Goal: Information Seeking & Learning: Learn about a topic

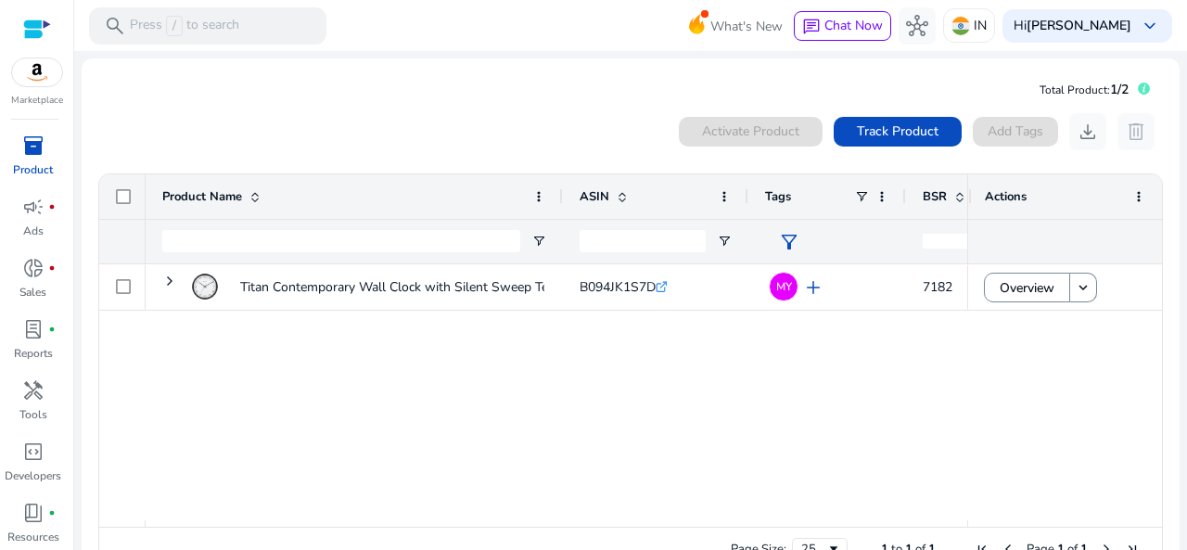
drag, startPoint x: 960, startPoint y: 199, endPoint x: 1043, endPoint y: 199, distance: 82.5
click at [1043, 199] on div "Actions" at bounding box center [1065, 196] width 195 height 44
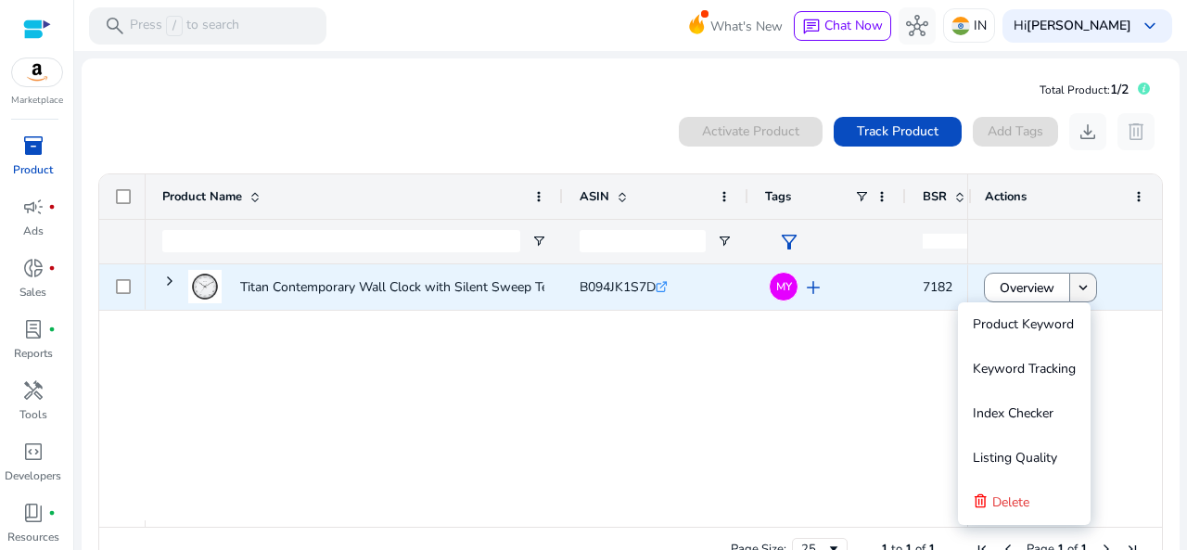
click at [1070, 290] on span at bounding box center [1083, 287] width 26 height 44
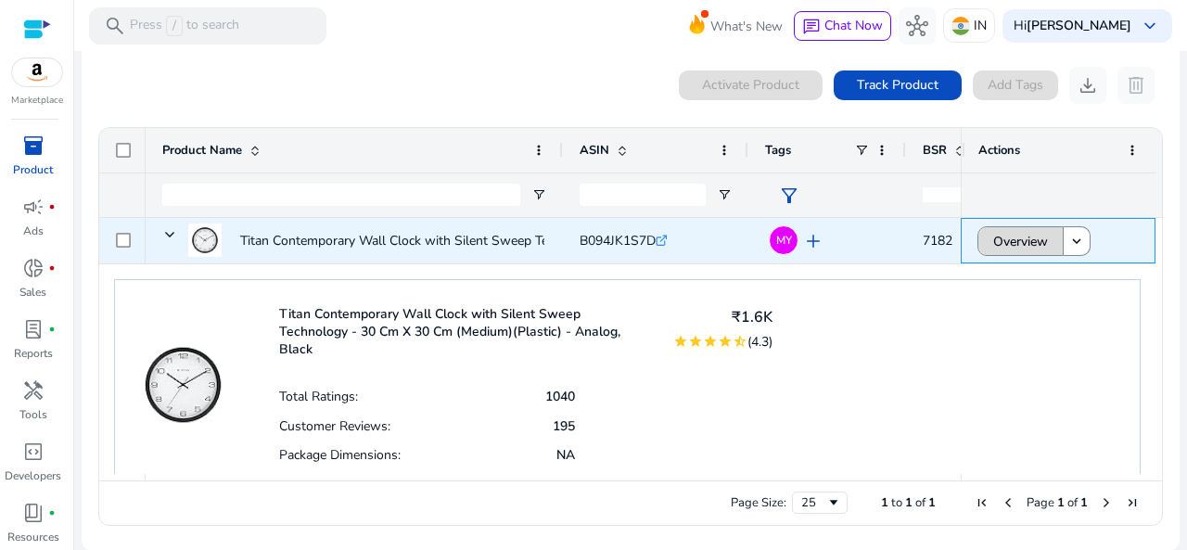
click at [999, 230] on span "Overview" at bounding box center [1020, 241] width 55 height 38
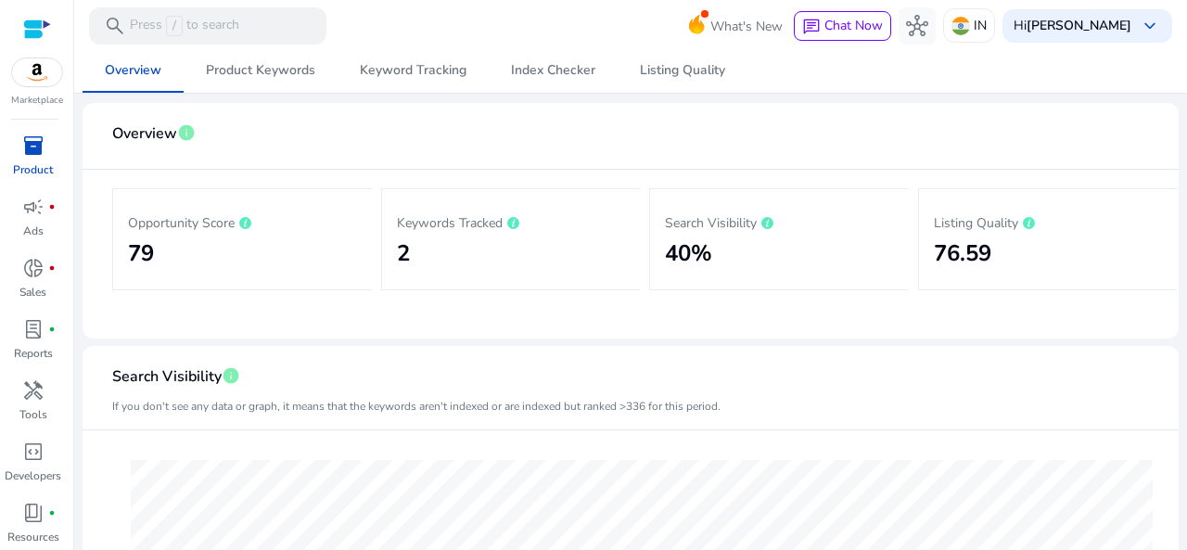
scroll to position [204, 0]
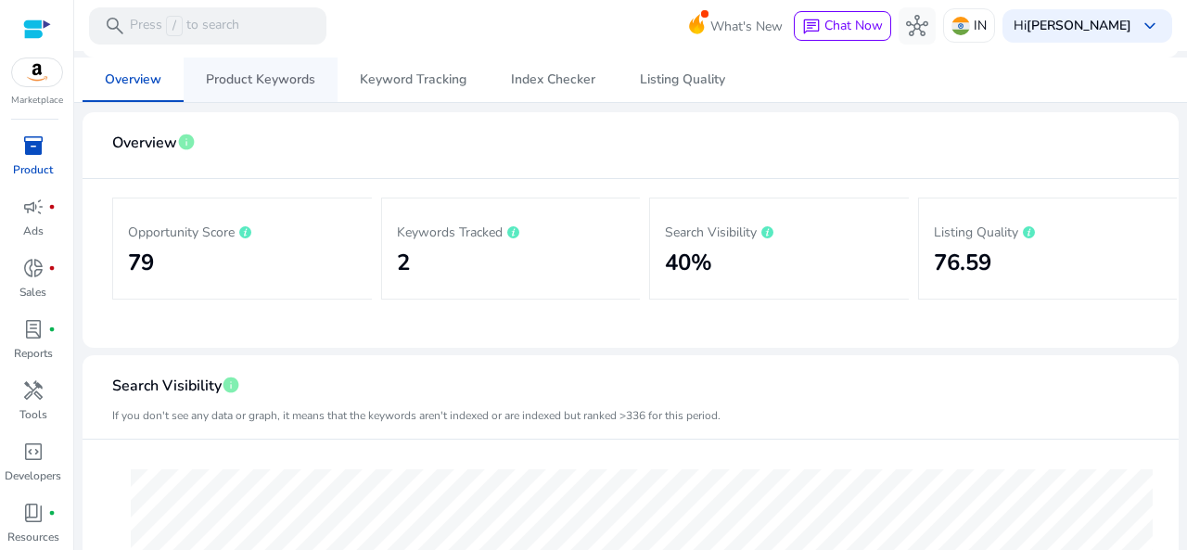
click at [264, 80] on span "Product Keywords" at bounding box center [260, 79] width 109 height 13
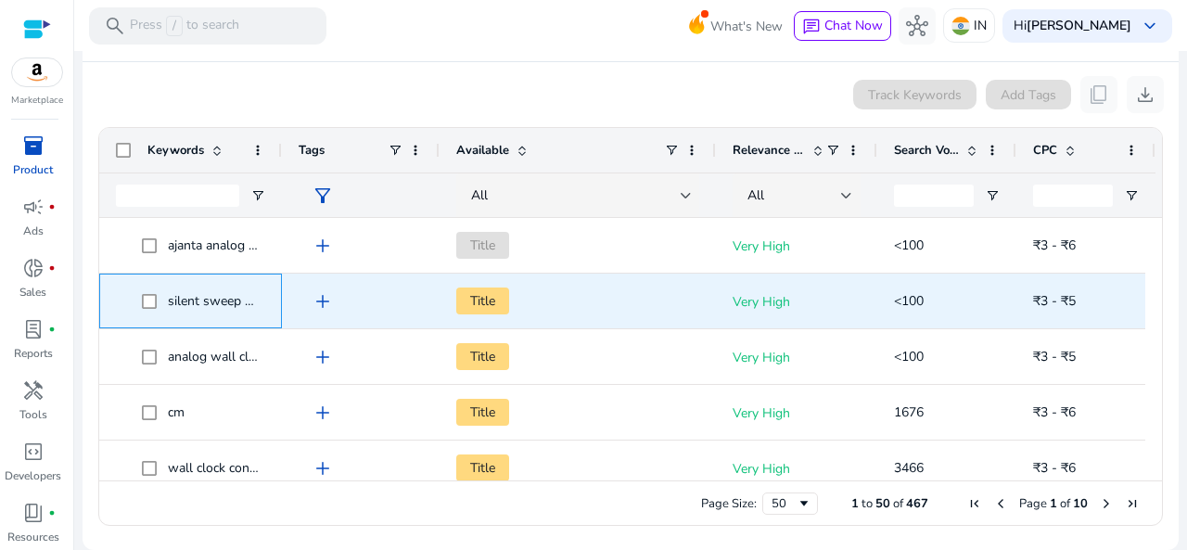
click at [193, 298] on span "silent sweep wall clock" at bounding box center [235, 301] width 134 height 18
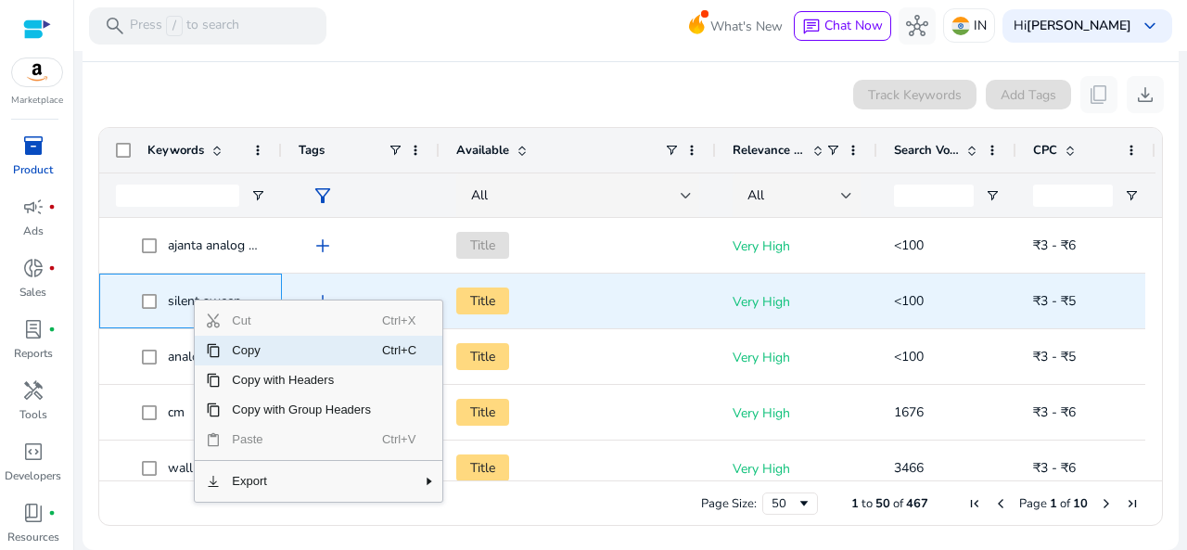
click at [193, 298] on span "silent sweep wall clock" at bounding box center [235, 301] width 134 height 18
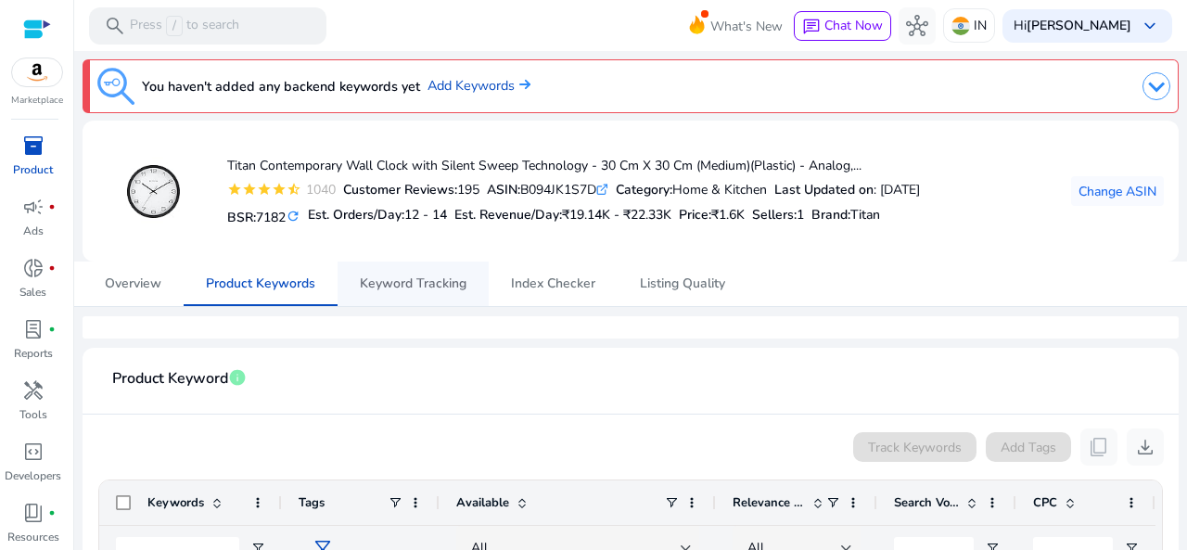
click at [371, 296] on span "Keyword Tracking" at bounding box center [413, 283] width 107 height 44
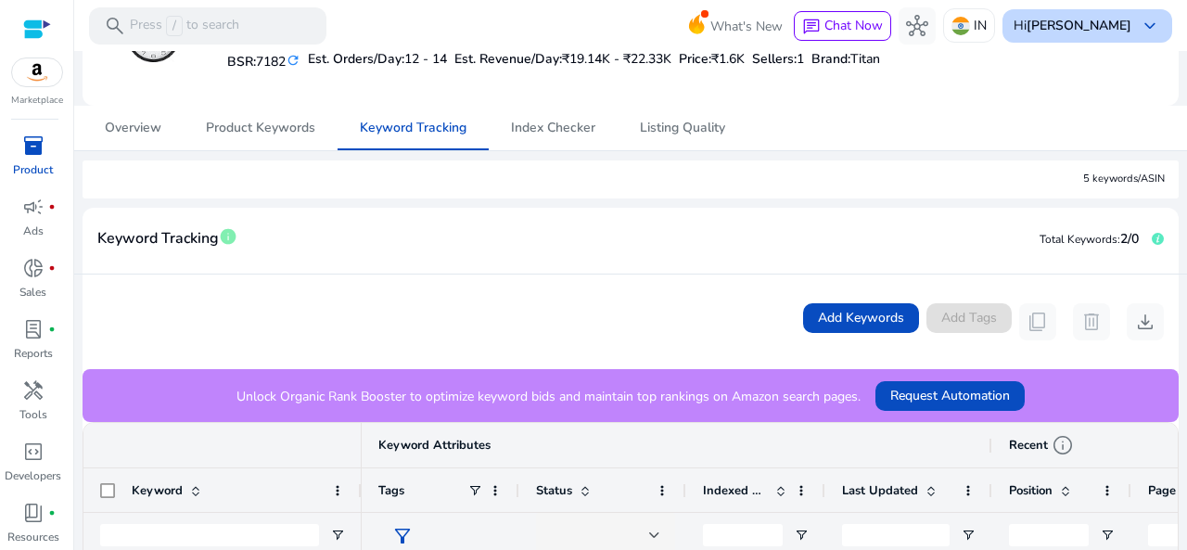
click at [1127, 25] on div "Hi Rinil Rajeev keyboard_arrow_down" at bounding box center [1087, 25] width 170 height 33
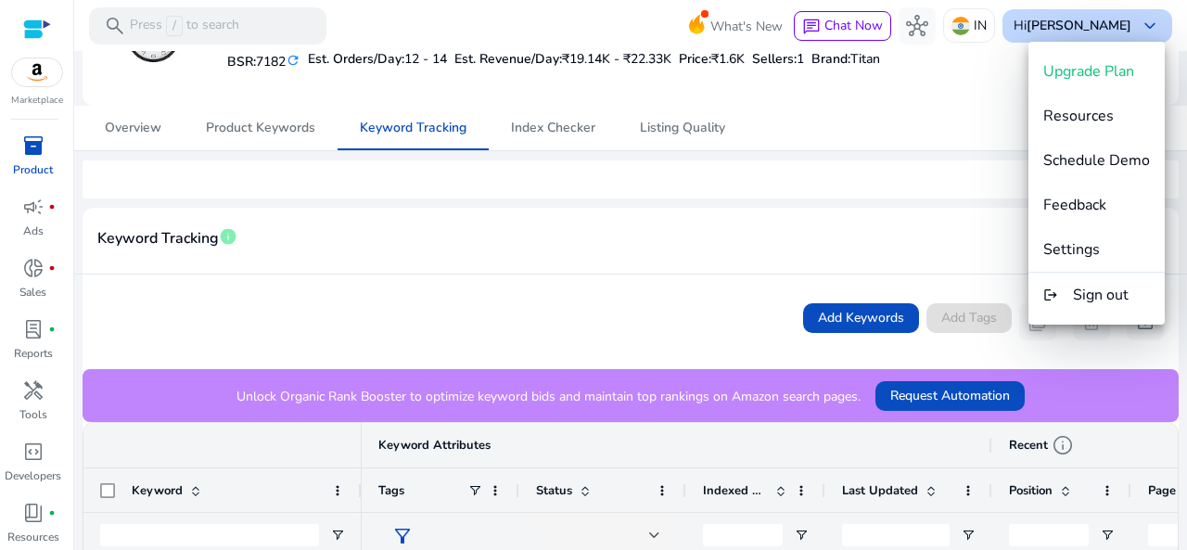
click at [1127, 25] on div at bounding box center [593, 275] width 1187 height 550
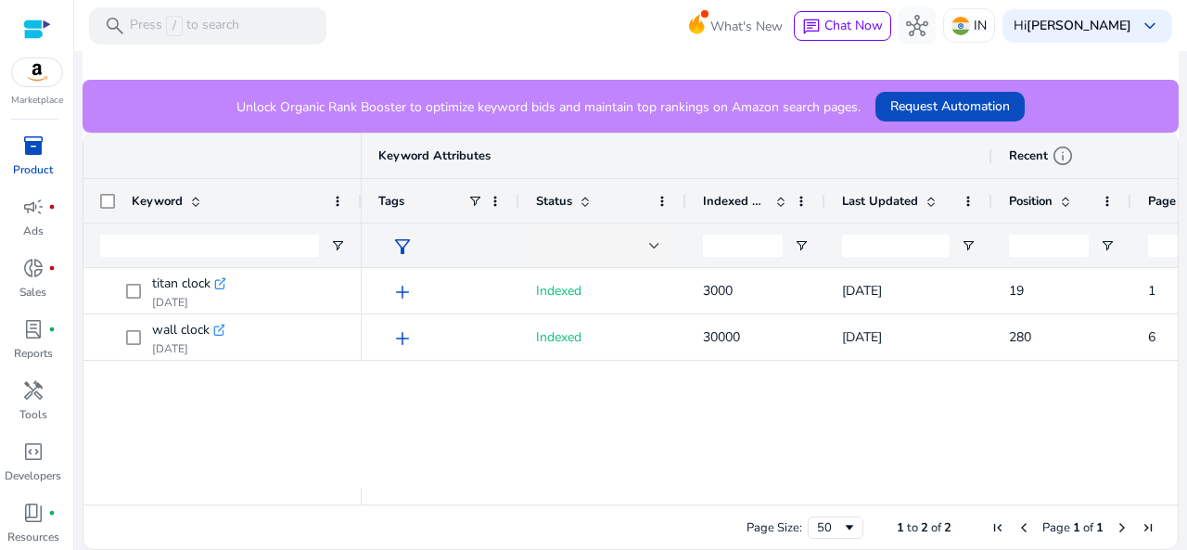
click at [783, 206] on span at bounding box center [780, 201] width 15 height 15
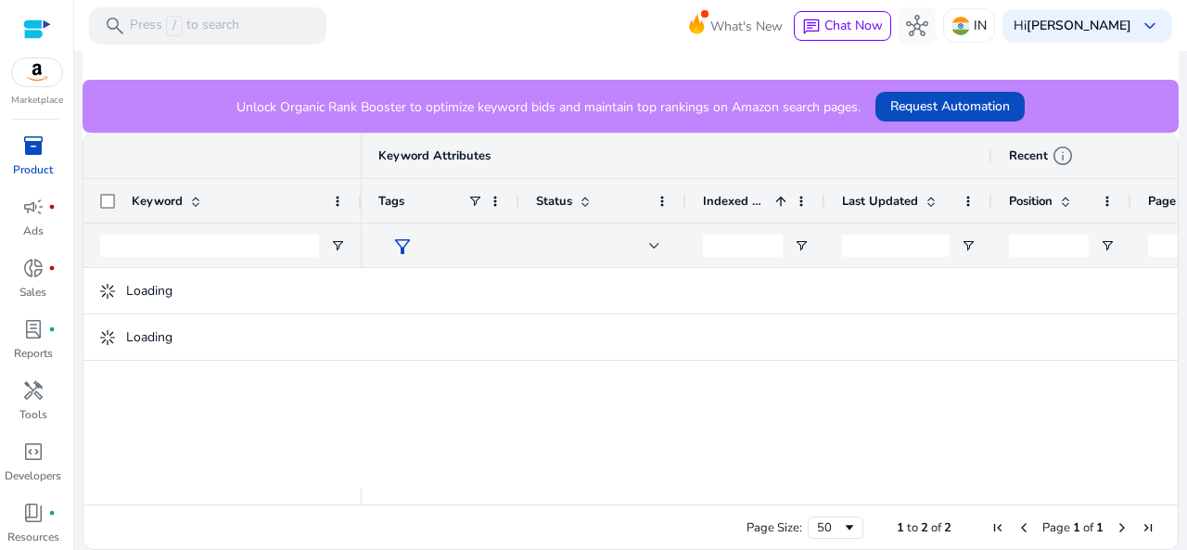
click at [783, 206] on span at bounding box center [780, 201] width 15 height 15
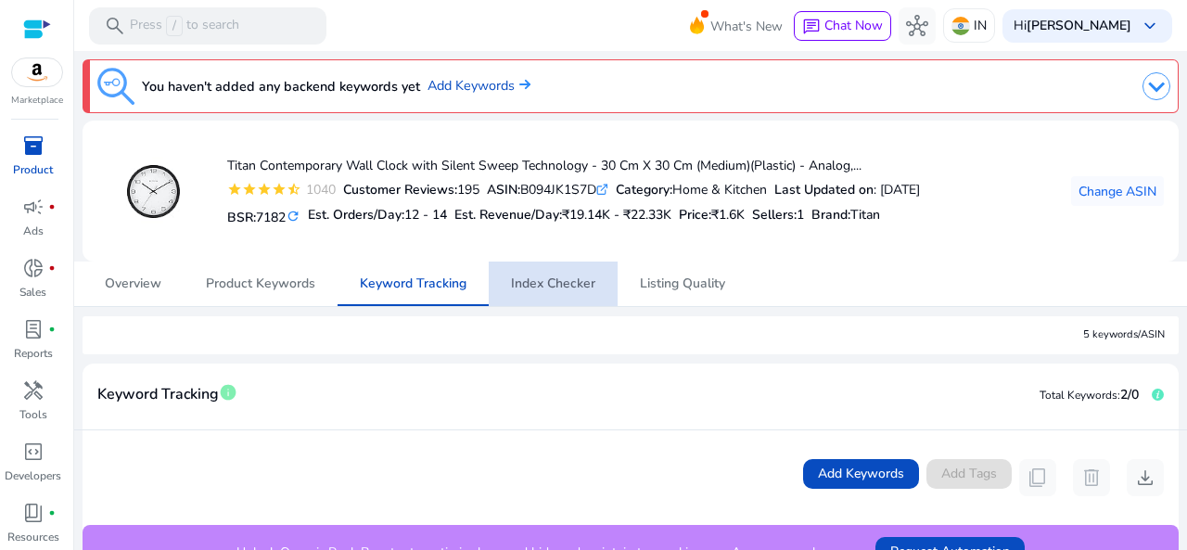
click at [555, 286] on span "Index Checker" at bounding box center [553, 283] width 84 height 13
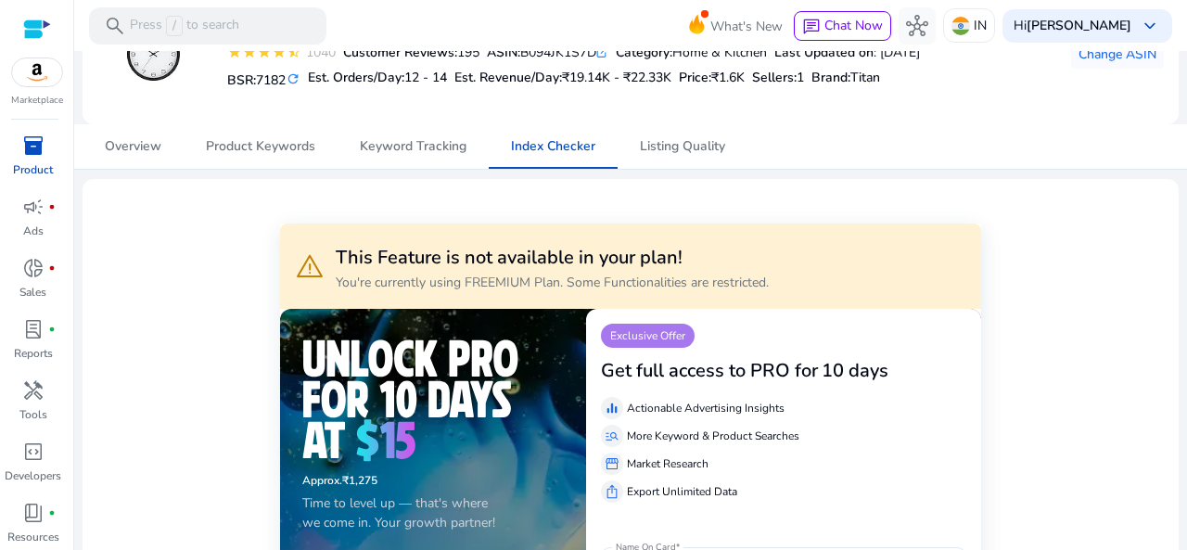
scroll to position [119, 0]
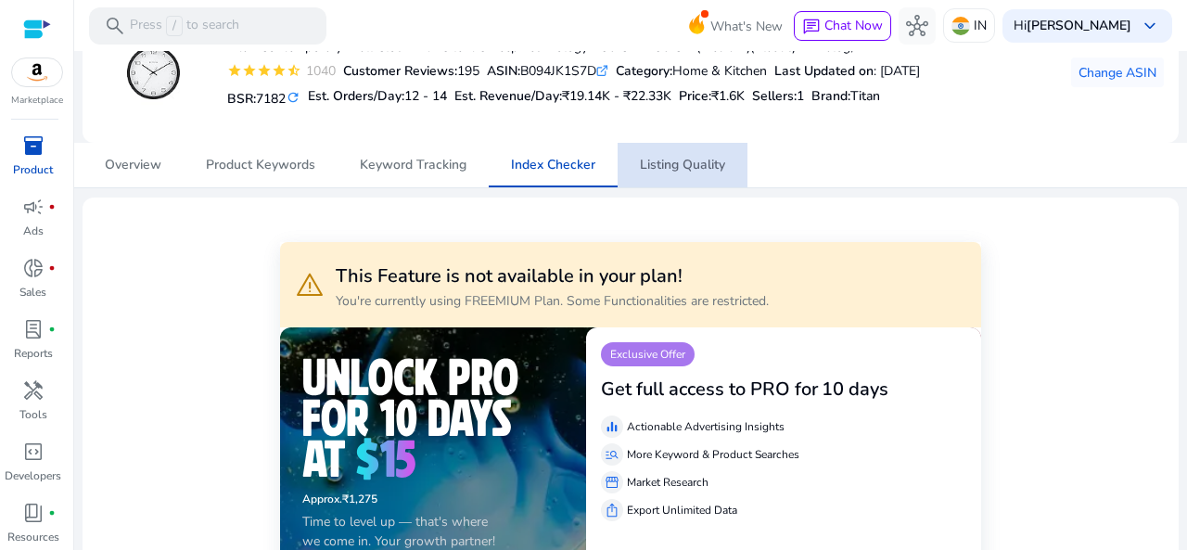
click at [675, 169] on span "Listing Quality" at bounding box center [682, 165] width 85 height 13
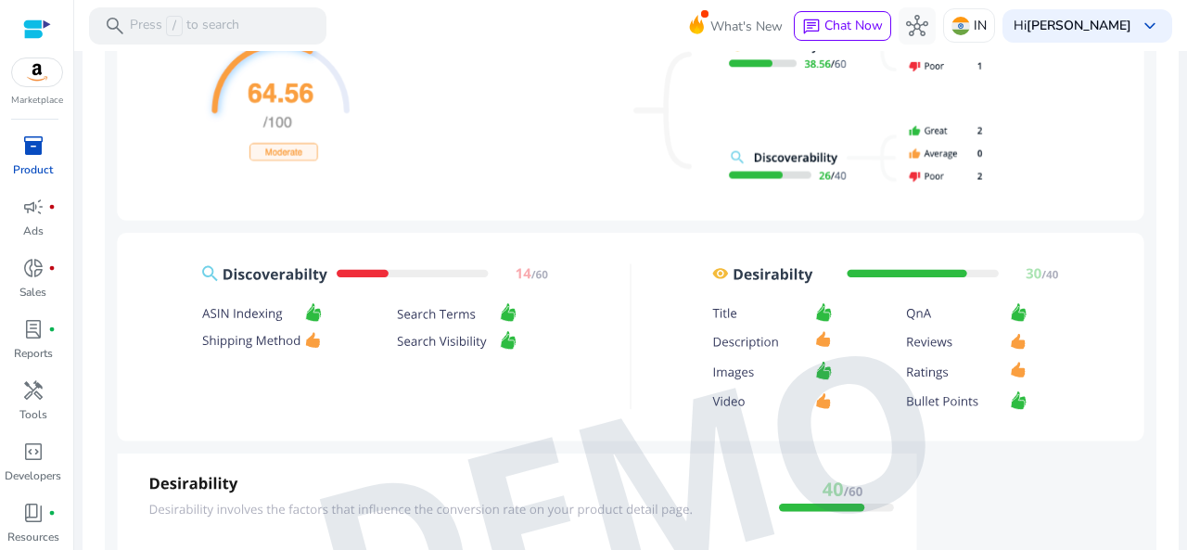
scroll to position [541, 0]
